Goal: Task Accomplishment & Management: Use online tool/utility

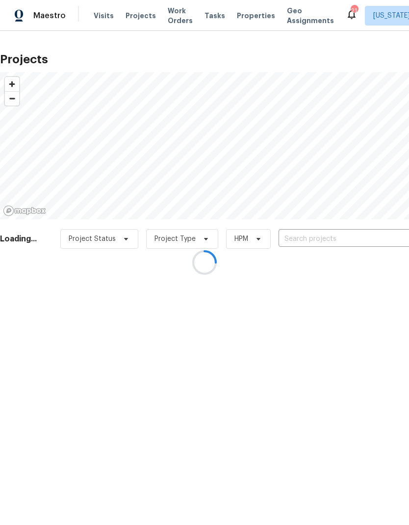
click at [313, 238] on div at bounding box center [204, 262] width 409 height 525
click at [320, 241] on div at bounding box center [204, 262] width 409 height 525
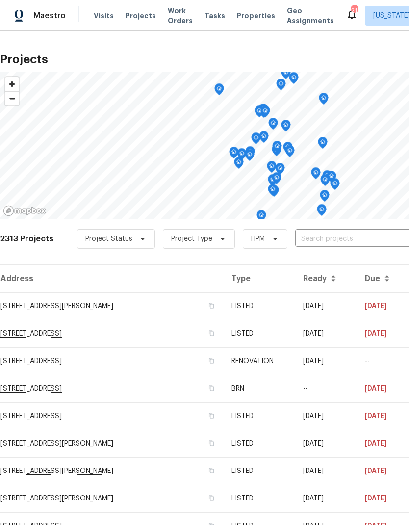
click at [328, 239] on input "text" at bounding box center [351, 238] width 112 height 15
type input "9078"
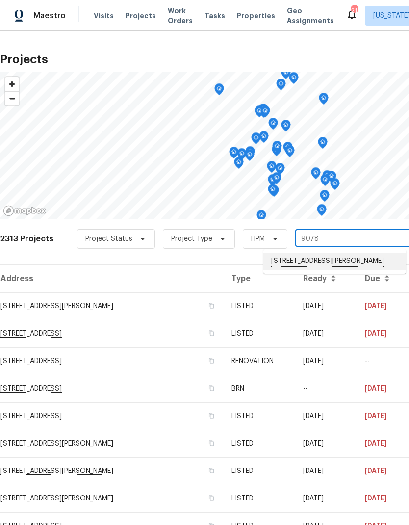
click at [319, 262] on li "9078 Reynolds Pl, Manassas, VA 20110" at bounding box center [334, 261] width 143 height 17
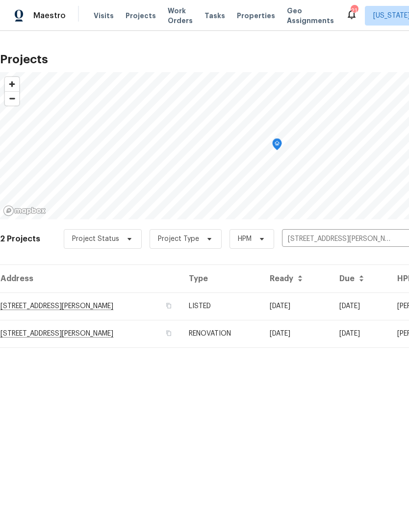
click at [128, 305] on td "9078 Reynolds Pl, Manassas, VA 20110" at bounding box center [90, 305] width 181 height 27
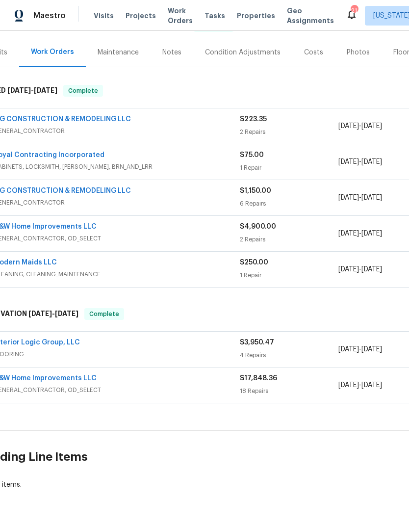
scroll to position [21, 40]
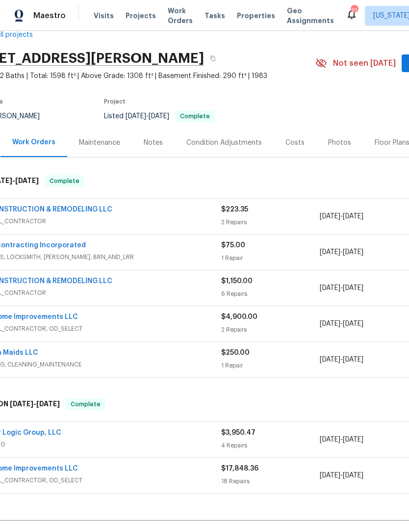
click at [216, 212] on div "MG CONSTRUCTION & REMODELING LLC" at bounding box center [98, 211] width 246 height 12
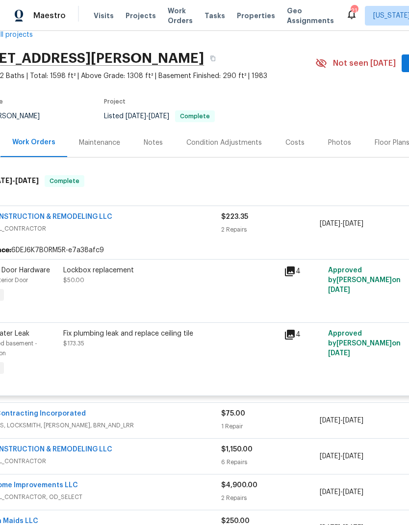
click at [228, 288] on div "Lockbox replacement $50.00" at bounding box center [170, 284] width 221 height 45
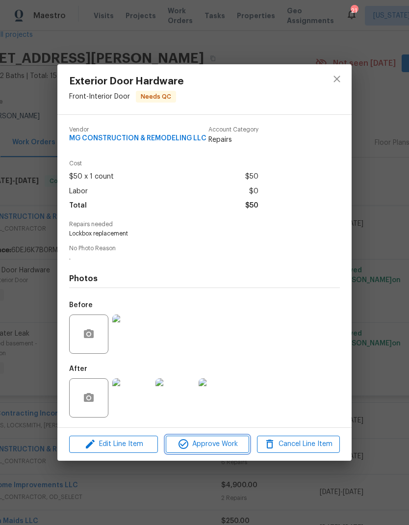
click at [216, 446] on span "Approve Work" at bounding box center [207, 444] width 77 height 12
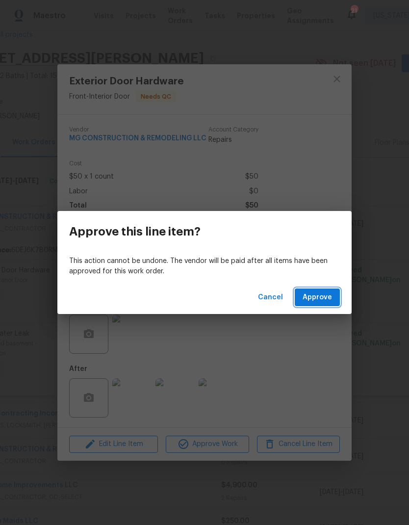
click at [318, 301] on span "Approve" at bounding box center [317, 297] width 29 height 12
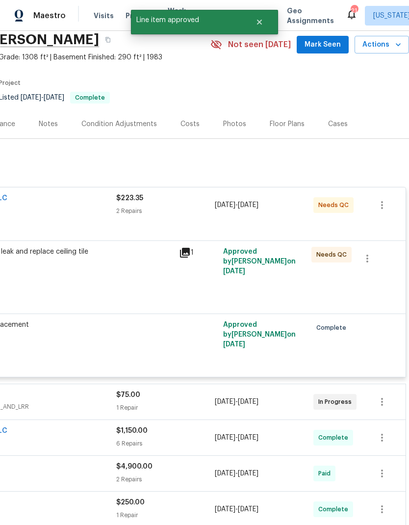
scroll to position [39, 144]
click at [113, 281] on div "Fix plumbing leak and replace ceiling tile $173.35" at bounding box center [66, 271] width 221 height 55
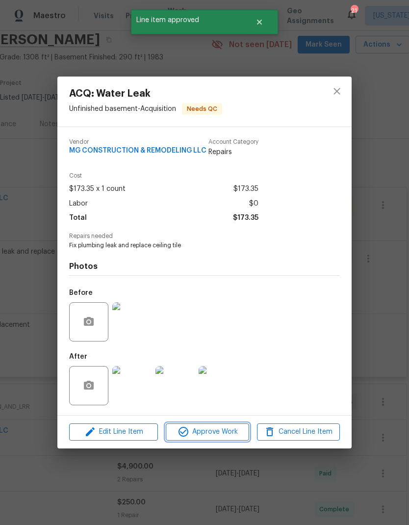
click at [215, 440] on button "Approve Work" at bounding box center [207, 431] width 83 height 17
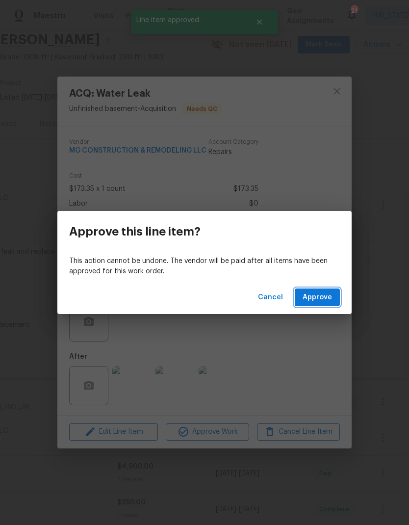
click at [330, 305] on button "Approve" at bounding box center [317, 297] width 45 height 18
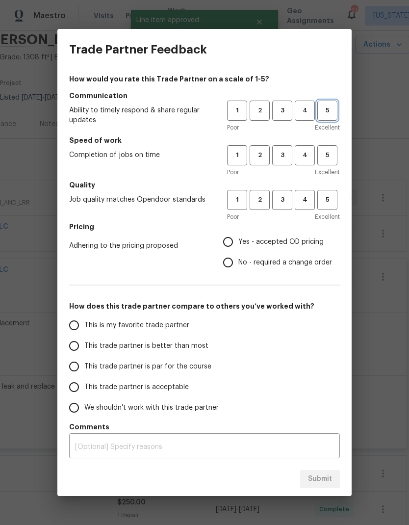
click at [326, 119] on button "5" at bounding box center [327, 111] width 20 height 20
click at [328, 161] on button "5" at bounding box center [327, 155] width 20 height 20
click at [326, 206] on button "5" at bounding box center [327, 200] width 20 height 20
click at [229, 245] on input "Yes - accepted OD pricing" at bounding box center [228, 241] width 21 height 21
radio input "true"
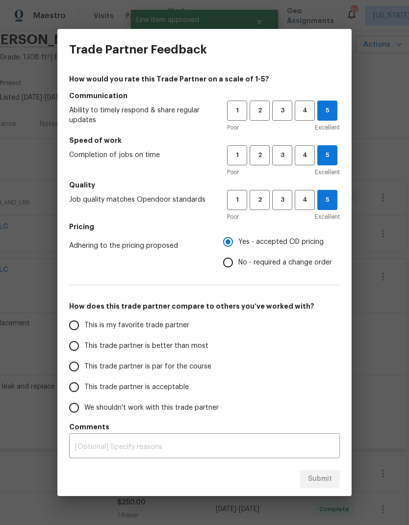
click at [77, 328] on input "This is my favorite trade partner" at bounding box center [74, 325] width 21 height 21
click at [333, 479] on button "Submit" at bounding box center [320, 479] width 40 height 18
radio input "true"
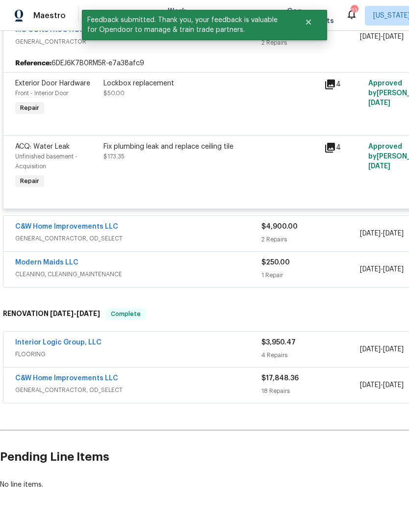
scroll to position [279, 0]
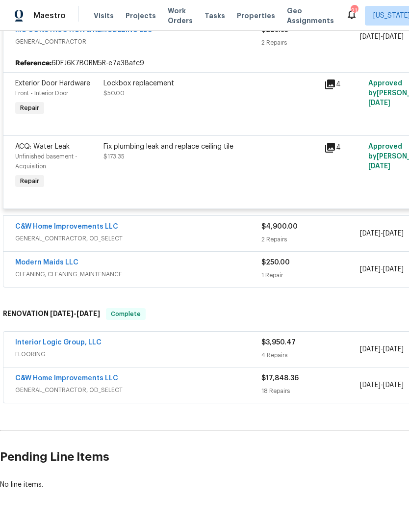
click at [216, 355] on span "FLOORING" at bounding box center [138, 354] width 246 height 10
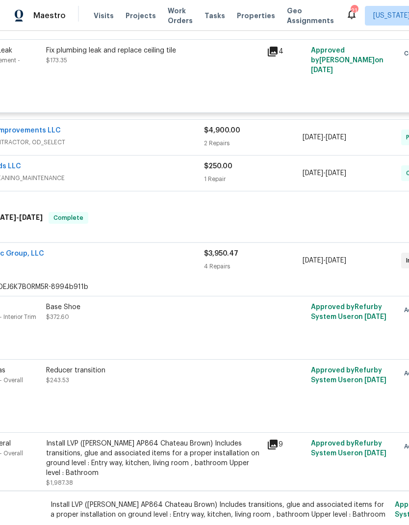
click at [222, 269] on div "4 Repairs" at bounding box center [253, 266] width 99 height 10
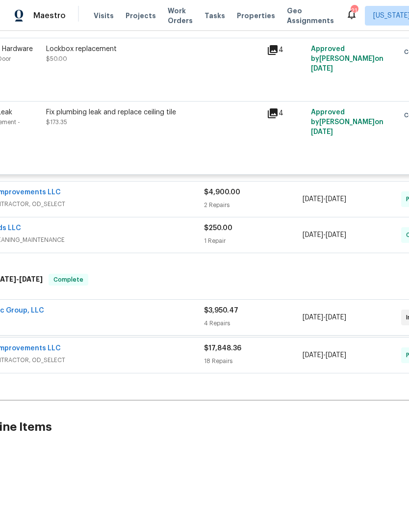
scroll to position [311, 57]
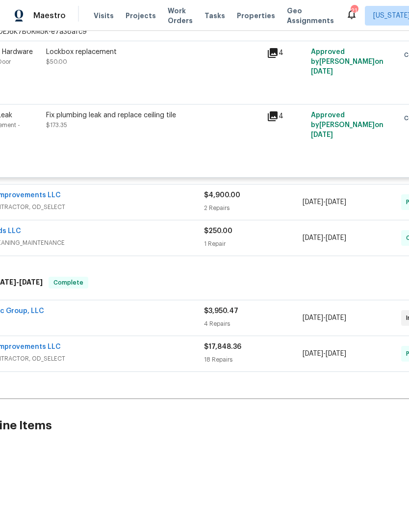
click at [223, 315] on div "$3,950.47" at bounding box center [253, 311] width 99 height 10
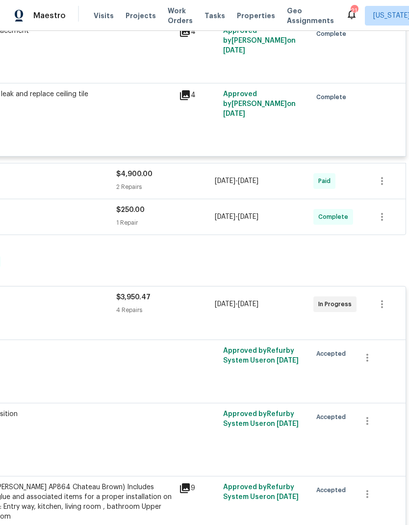
scroll to position [332, 145]
click at [379, 306] on icon "button" at bounding box center [382, 304] width 12 height 12
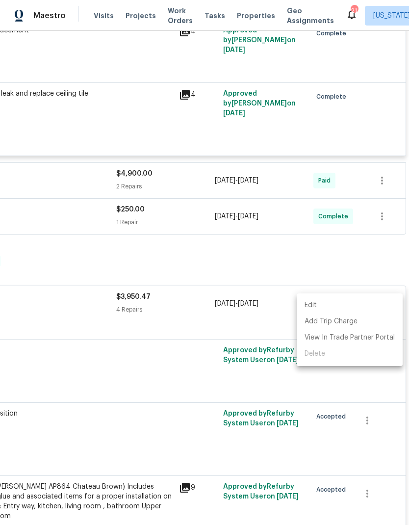
click at [357, 300] on li "Edit" at bounding box center [350, 305] width 106 height 16
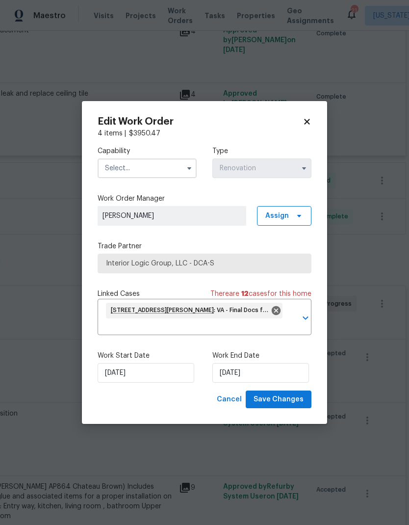
click at [309, 117] on icon at bounding box center [307, 121] width 9 height 9
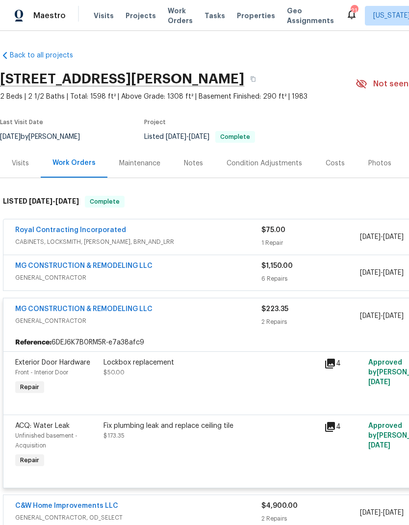
scroll to position [0, 0]
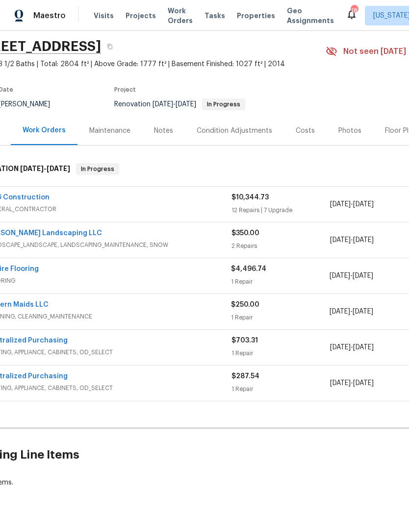
scroll to position [38, 18]
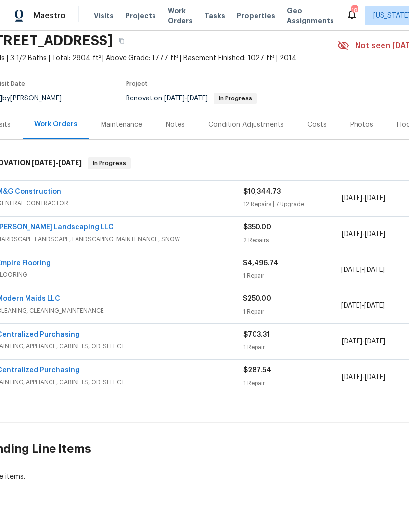
click at [36, 302] on link "Modern Maids LLC" at bounding box center [28, 299] width 63 height 7
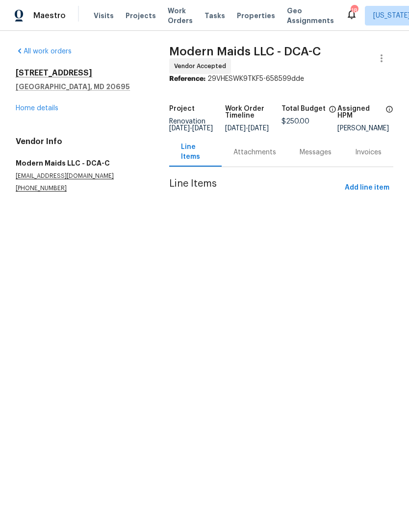
click at [256, 157] on div "Attachments" at bounding box center [254, 153] width 43 height 10
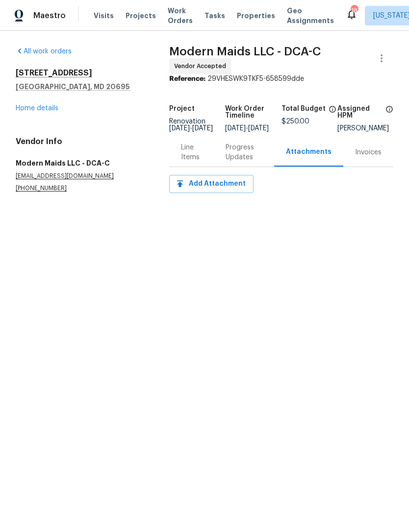
click at [193, 157] on div "Line Items" at bounding box center [191, 153] width 21 height 20
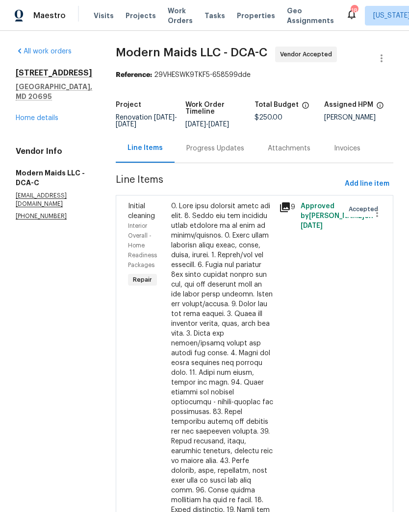
click at [230, 153] on div "Progress Updates" at bounding box center [215, 149] width 58 height 10
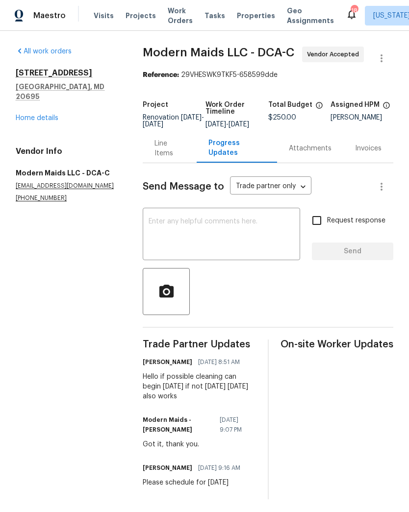
click at [242, 243] on textarea at bounding box center [222, 235] width 146 height 34
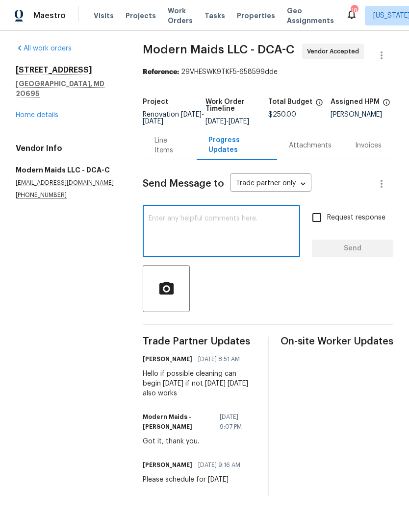
scroll to position [20, 0]
type textarea "Please send crews today"
click at [319, 207] on input "Request response" at bounding box center [317, 217] width 21 height 21
checkbox input "true"
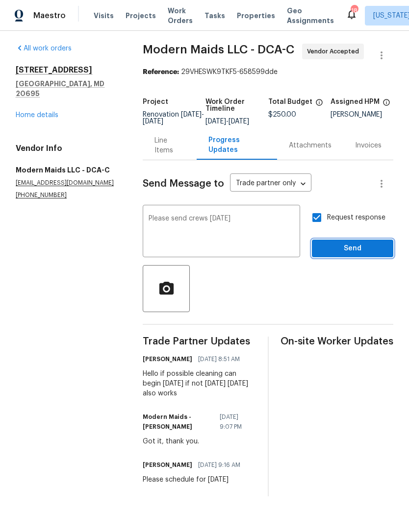
click at [343, 243] on span "Send" at bounding box center [353, 249] width 66 height 12
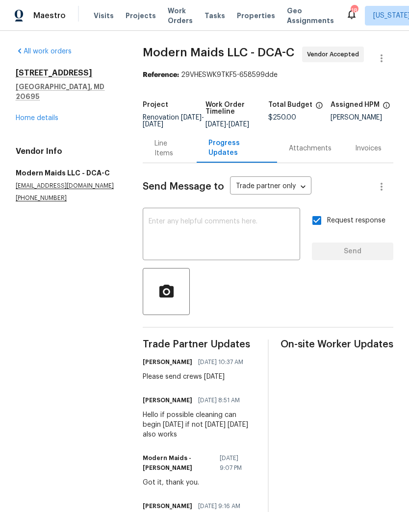
click at [52, 115] on link "Home details" at bounding box center [37, 118] width 43 height 7
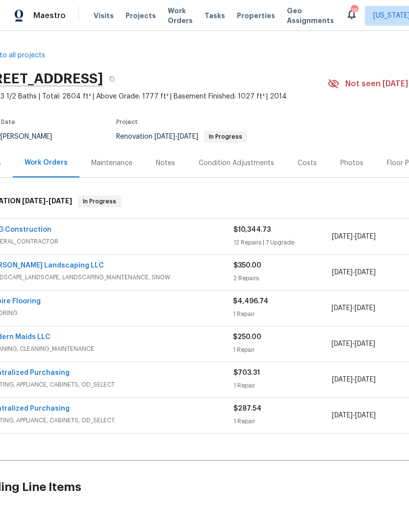
scroll to position [0, 27]
click at [47, 267] on link "[PERSON_NAME] Landscaping LLC" at bounding box center [46, 265] width 117 height 7
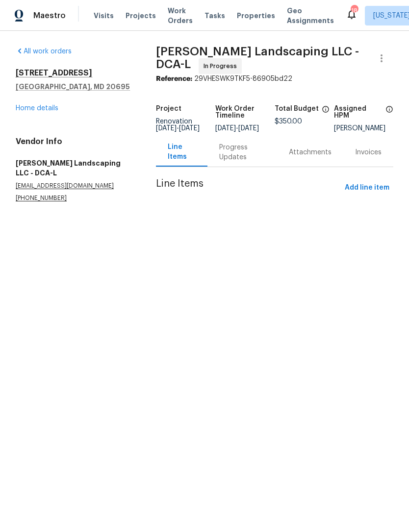
click at [255, 160] on div "Progress Updates" at bounding box center [242, 152] width 70 height 29
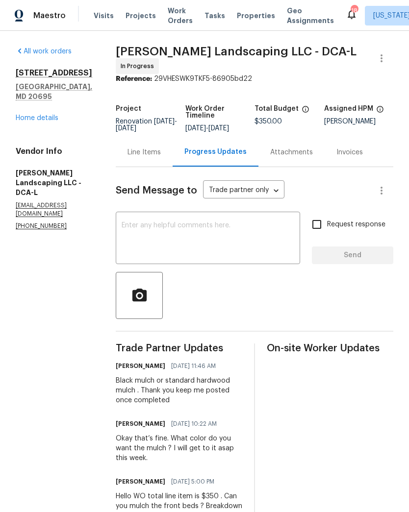
click at [161, 154] on div "Line Items" at bounding box center [144, 153] width 33 height 10
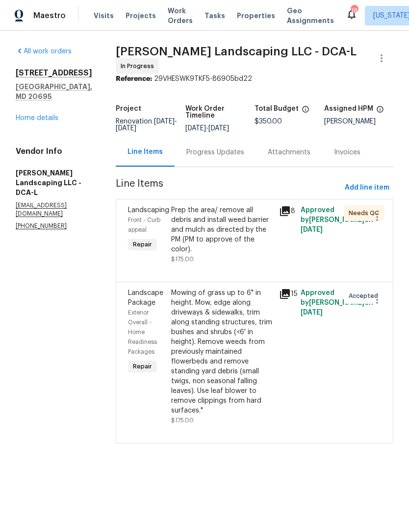
click at [238, 239] on div "Prep the area/ remove all debris and install weed barrier and mulch as directed…" at bounding box center [222, 229] width 102 height 49
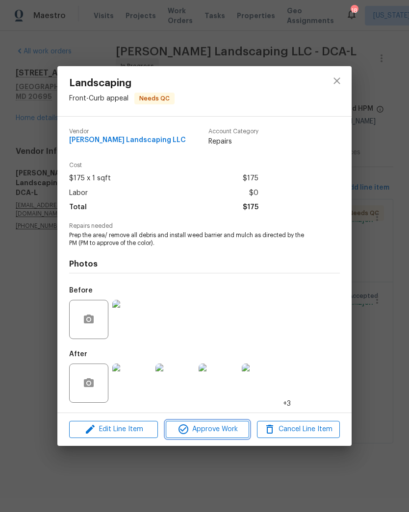
click at [212, 432] on span "Approve Work" at bounding box center [207, 430] width 77 height 12
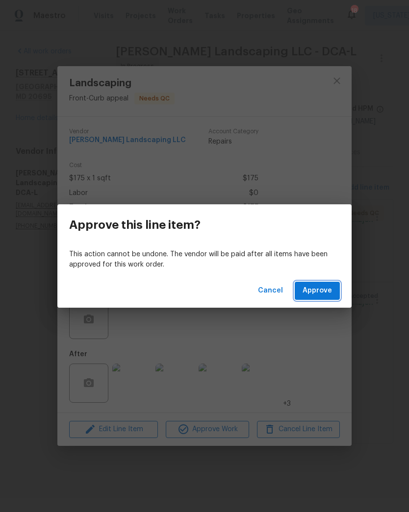
click at [324, 297] on span "Approve" at bounding box center [317, 291] width 29 height 12
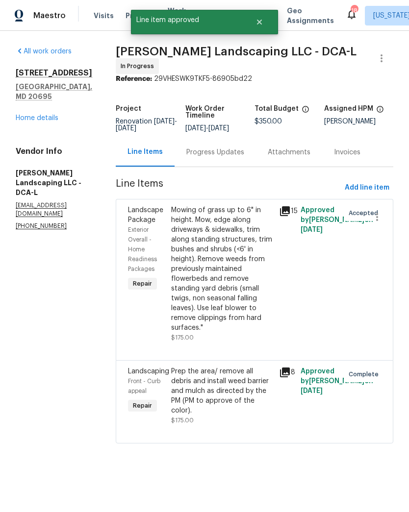
click at [227, 408] on div "Prep the area/ remove all debris and install weed barrier and mulch as directed…" at bounding box center [222, 391] width 102 height 49
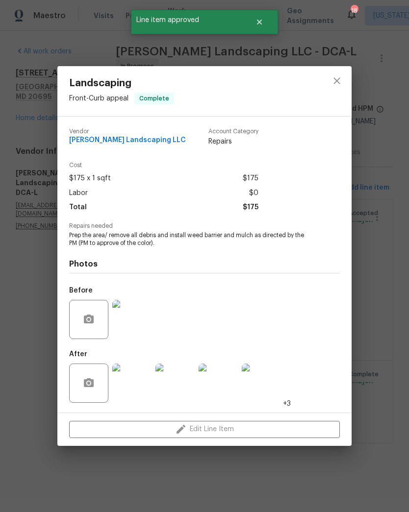
click at [217, 465] on div "Landscaping Front - Curb appeal Complete Vendor Ruiz Landscaping LLC Account Ca…" at bounding box center [204, 256] width 409 height 512
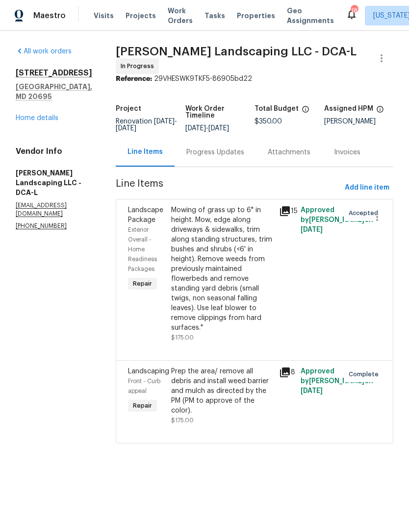
click at [47, 115] on link "Home details" at bounding box center [37, 118] width 43 height 7
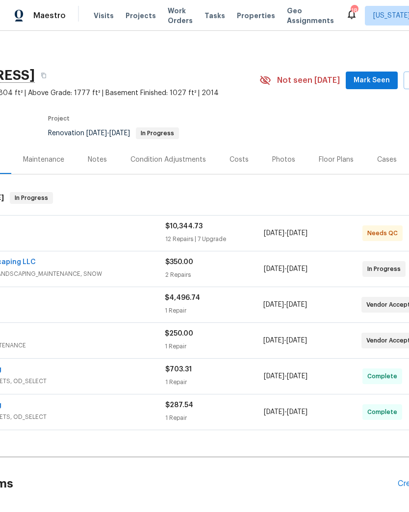
scroll to position [3, 80]
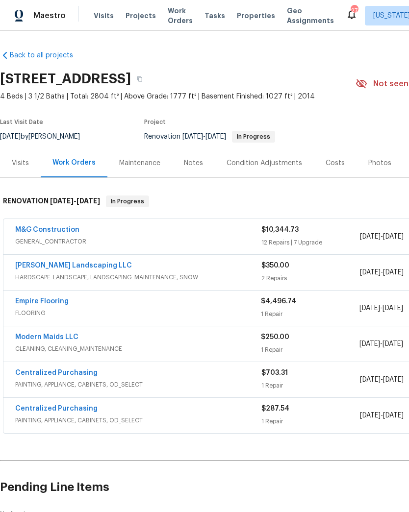
click at [72, 269] on link "[PERSON_NAME] Landscaping LLC" at bounding box center [73, 265] width 117 height 7
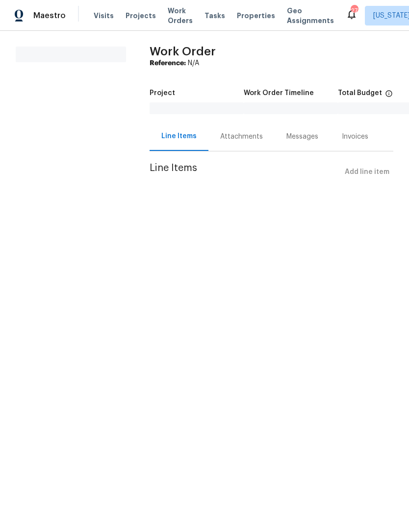
click at [245, 138] on div "Attachments" at bounding box center [241, 137] width 43 height 10
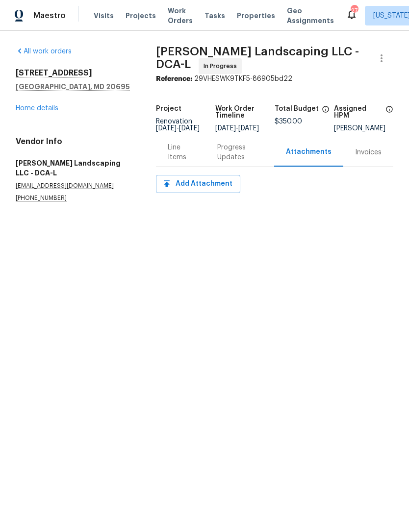
click at [244, 155] on div "Progress Updates" at bounding box center [239, 153] width 45 height 20
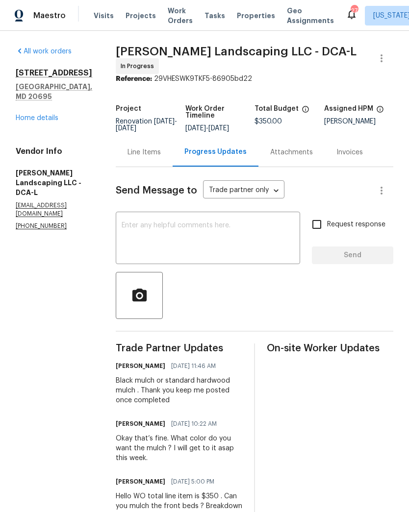
click at [231, 231] on textarea at bounding box center [208, 239] width 173 height 34
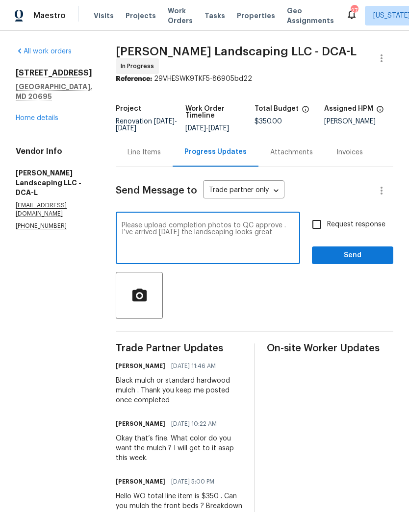
type textarea "Please upload completion photos to QC approve . I’ve arrived [DATE] the landsca…"
click at [316, 231] on input "Request response" at bounding box center [317, 224] width 21 height 21
checkbox input "true"
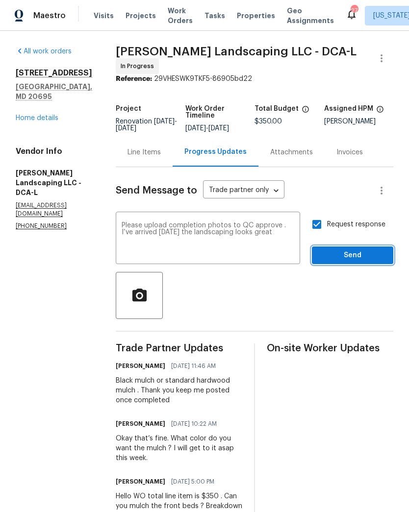
click at [345, 257] on span "Send" at bounding box center [353, 256] width 66 height 12
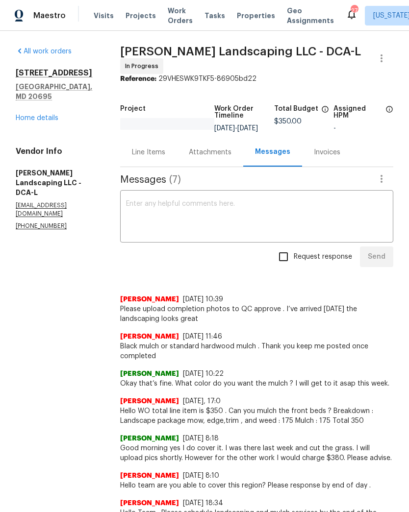
click at [42, 115] on link "Home details" at bounding box center [37, 118] width 43 height 7
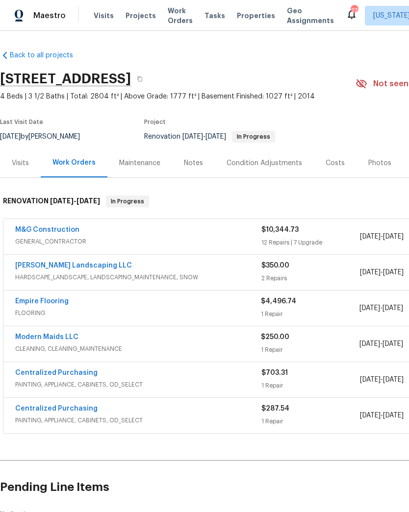
click at [153, 234] on div "M&G Construction" at bounding box center [138, 231] width 246 height 12
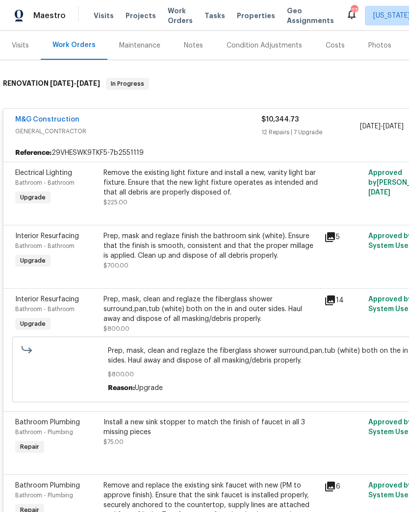
scroll to position [119, 0]
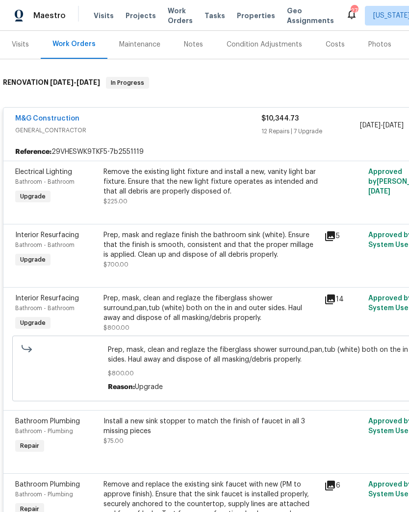
click at [332, 232] on icon at bounding box center [330, 236] width 10 height 10
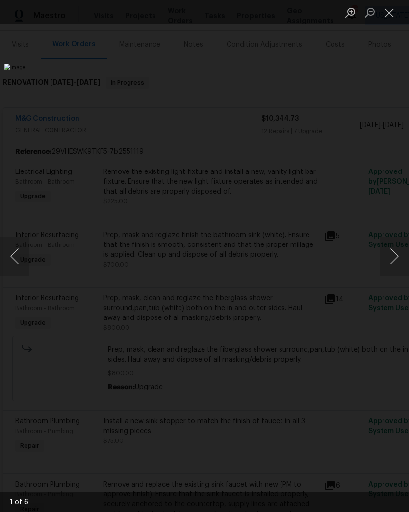
click at [385, 13] on button "Close lightbox" at bounding box center [390, 12] width 20 height 17
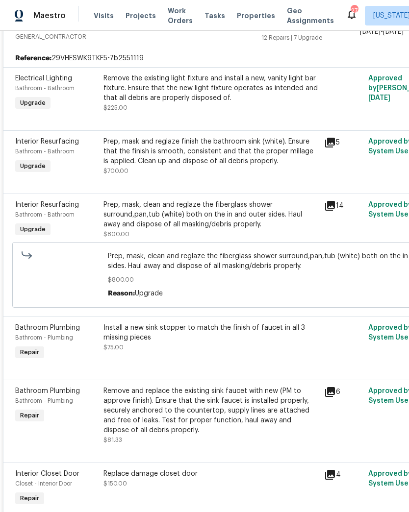
scroll to position [212, 0]
click at [329, 142] on icon at bounding box center [330, 143] width 10 height 10
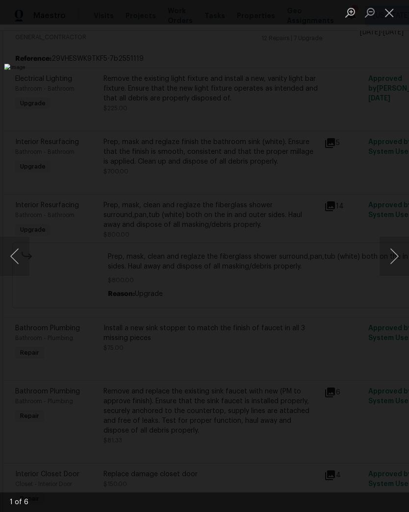
click at [390, 261] on button "Next image" at bounding box center [394, 256] width 29 height 39
click at [393, 262] on button "Next image" at bounding box center [394, 256] width 29 height 39
click at [395, 258] on button "Next image" at bounding box center [394, 256] width 29 height 39
click at [386, 259] on button "Next image" at bounding box center [394, 256] width 29 height 39
click at [394, 261] on button "Next image" at bounding box center [394, 256] width 29 height 39
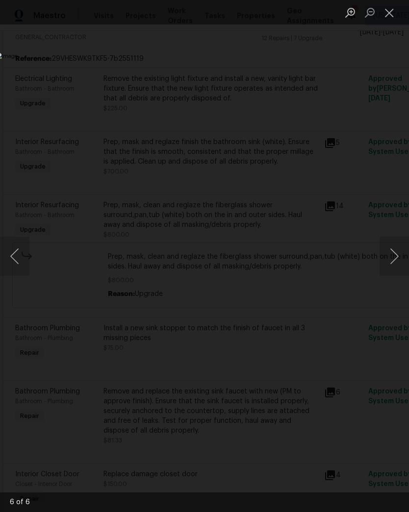
click at [386, 260] on button "Next image" at bounding box center [394, 256] width 29 height 39
click at [386, 14] on button "Close lightbox" at bounding box center [390, 12] width 20 height 17
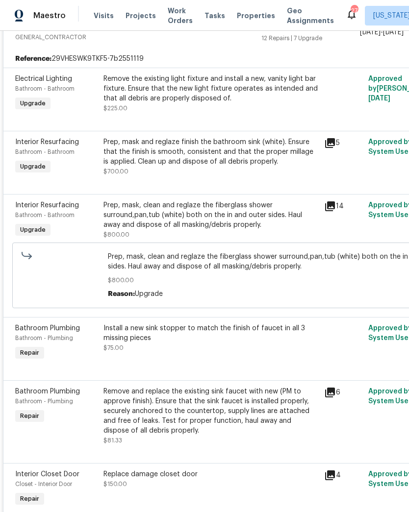
click at [331, 208] on icon at bounding box center [330, 207] width 10 height 10
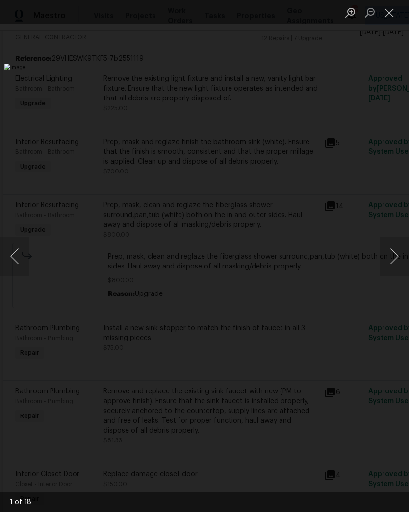
click at [382, 257] on button "Next image" at bounding box center [394, 256] width 29 height 39
click at [389, 256] on button "Next image" at bounding box center [394, 256] width 29 height 39
click at [390, 253] on button "Next image" at bounding box center [394, 256] width 29 height 39
click at [395, 254] on button "Next image" at bounding box center [394, 256] width 29 height 39
click at [394, 254] on button "Next image" at bounding box center [394, 256] width 29 height 39
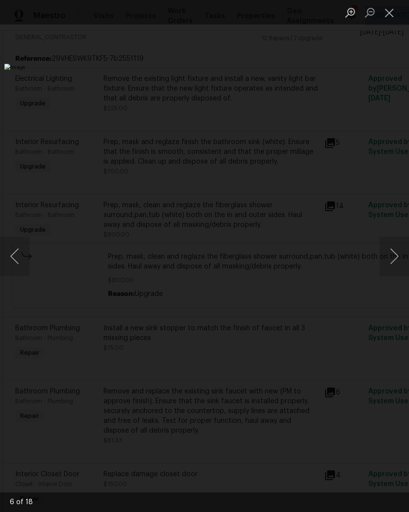
click at [393, 246] on button "Next image" at bounding box center [394, 256] width 29 height 39
click at [393, 244] on button "Next image" at bounding box center [394, 256] width 29 height 39
click at [393, 249] on button "Next image" at bounding box center [394, 256] width 29 height 39
click at [390, 17] on button "Close lightbox" at bounding box center [390, 12] width 20 height 17
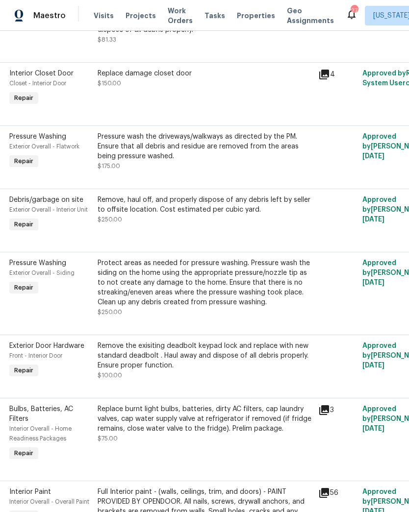
scroll to position [613, 0]
